Goal: Find specific page/section: Find specific page/section

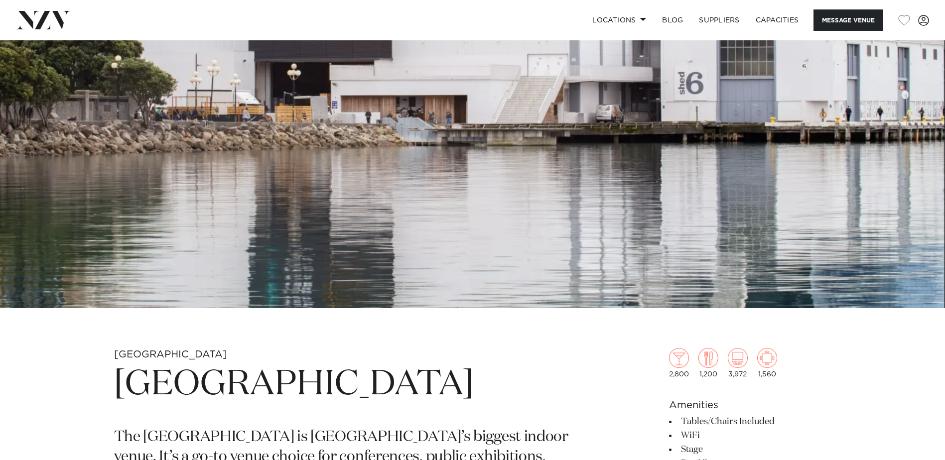
scroll to position [299, 0]
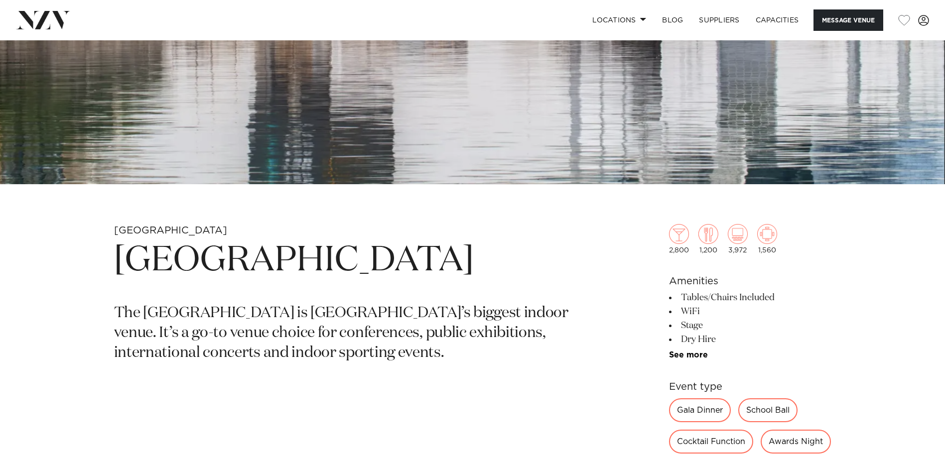
click at [705, 351] on link "See more" at bounding box center [708, 355] width 78 height 8
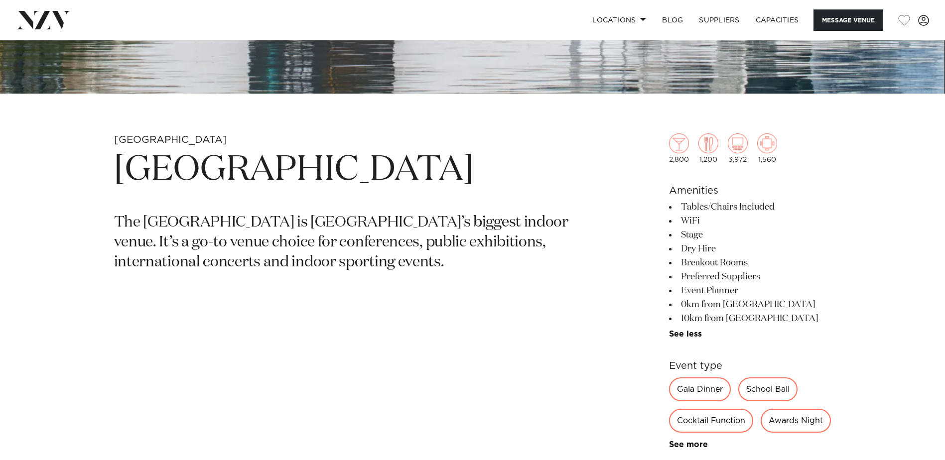
scroll to position [199, 0]
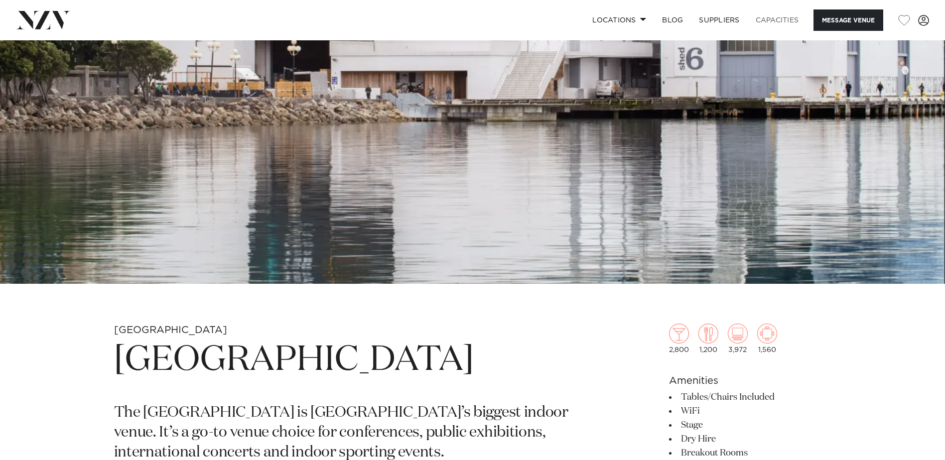
click at [788, 17] on link "Capacities" at bounding box center [777, 19] width 59 height 21
click at [629, 15] on link "Locations" at bounding box center [619, 19] width 70 height 21
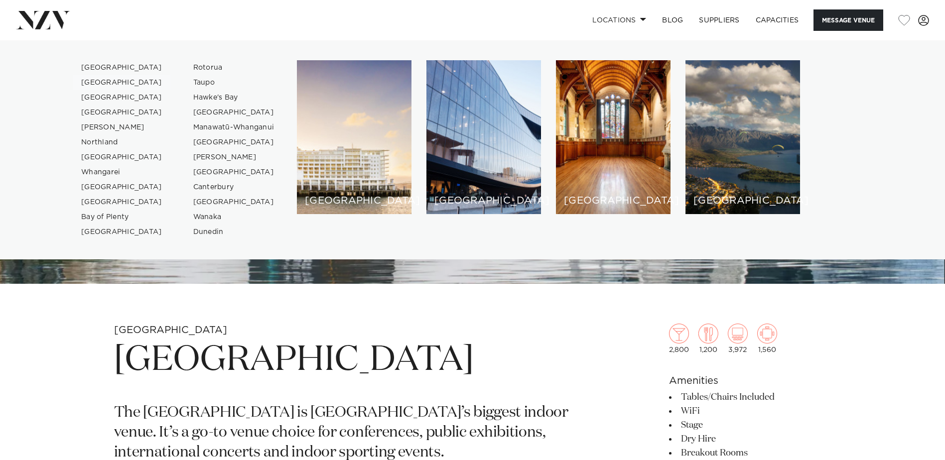
click at [99, 79] on link "[GEOGRAPHIC_DATA]" at bounding box center [121, 82] width 97 height 15
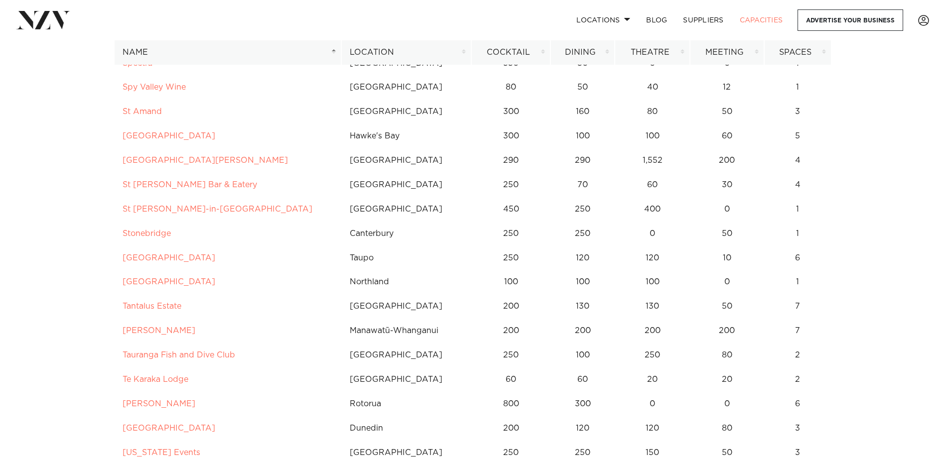
scroll to position [5428, 0]
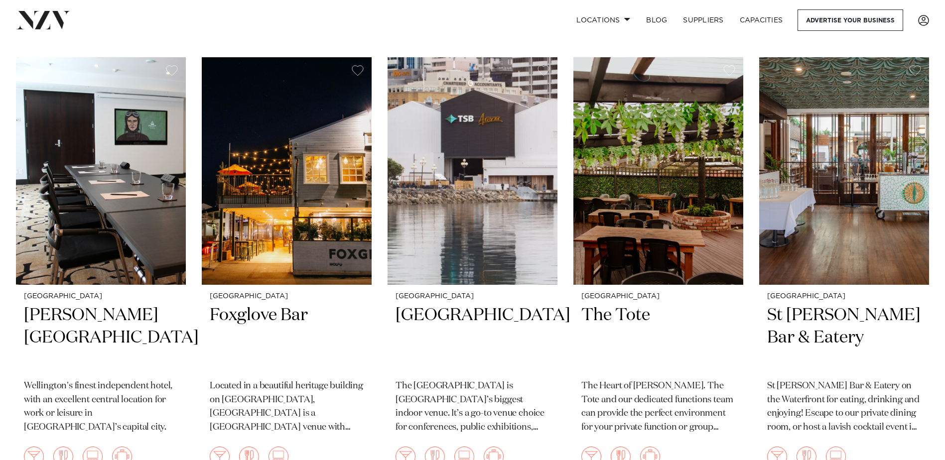
scroll to position [3038, 0]
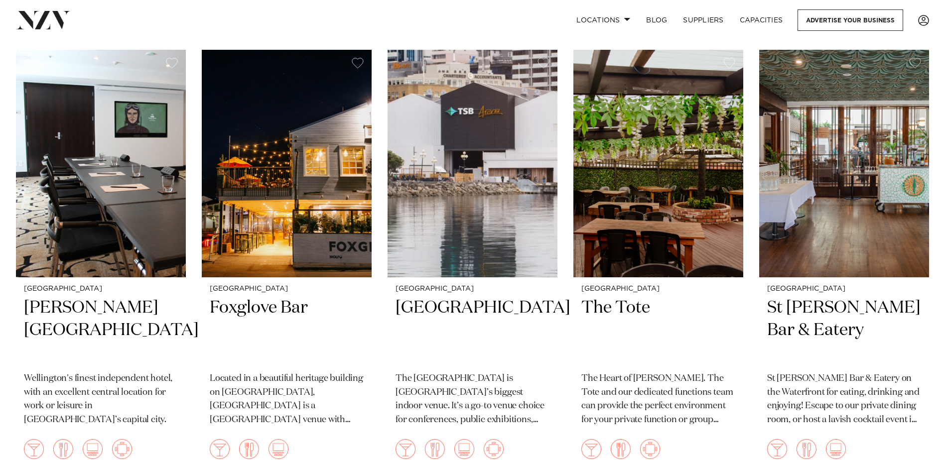
click at [459, 135] on img at bounding box center [472, 164] width 170 height 228
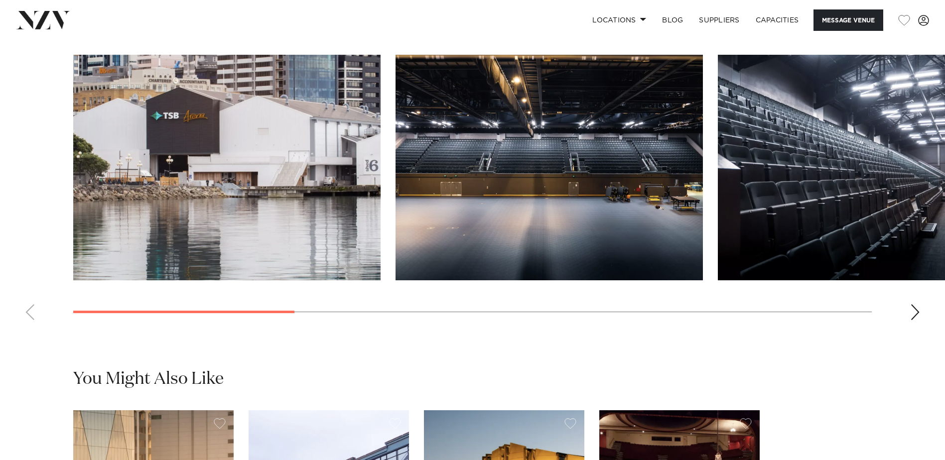
scroll to position [1046, 0]
